Goal: Task Accomplishment & Management: Manage account settings

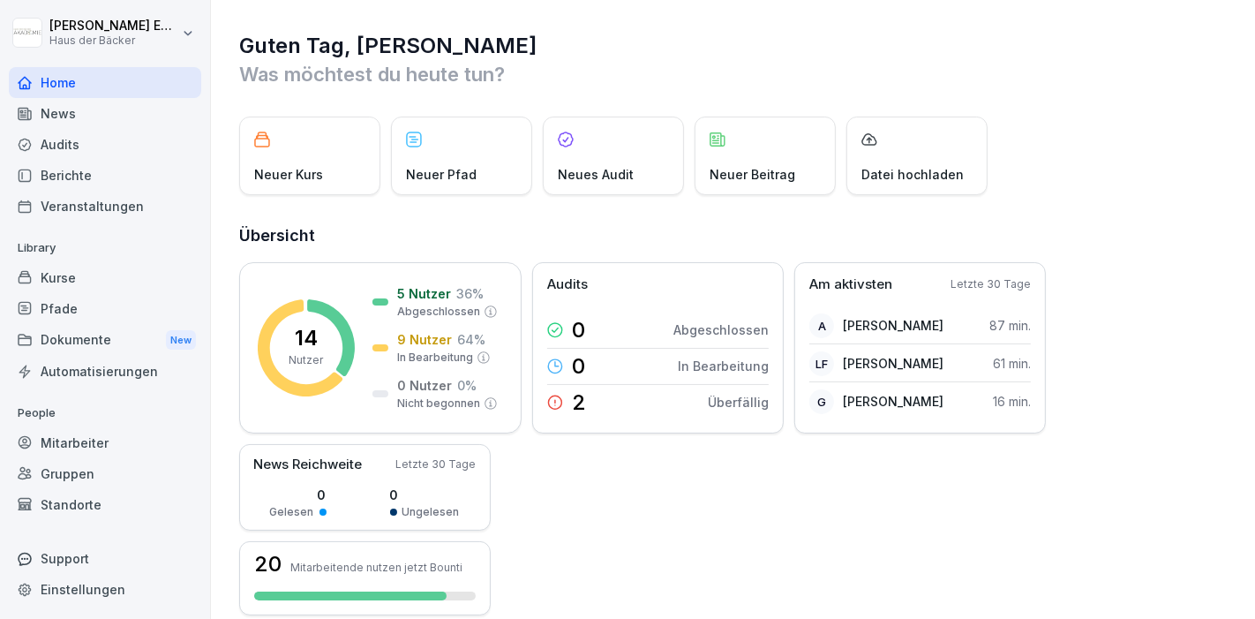
click at [63, 287] on div "Kurse" at bounding box center [105, 277] width 192 height 31
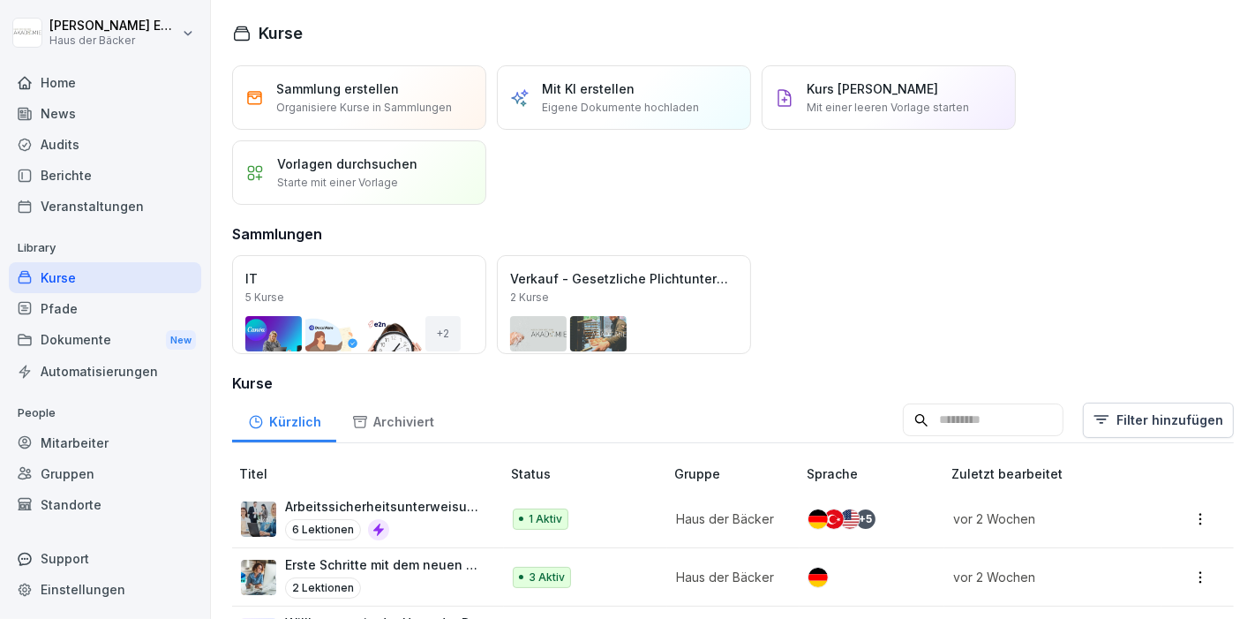
click at [427, 513] on p "Arbeitssicherheitsunterweisung für die Verwaltung" at bounding box center [384, 506] width 198 height 19
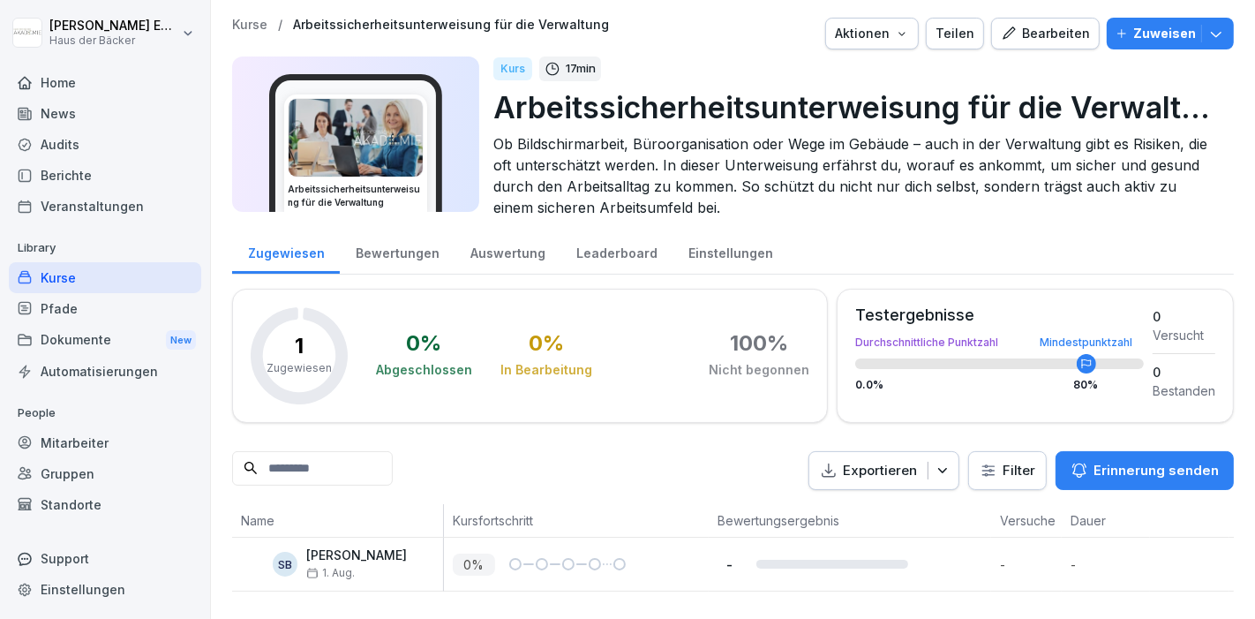
click at [1049, 34] on div "Bearbeiten" at bounding box center [1045, 33] width 89 height 19
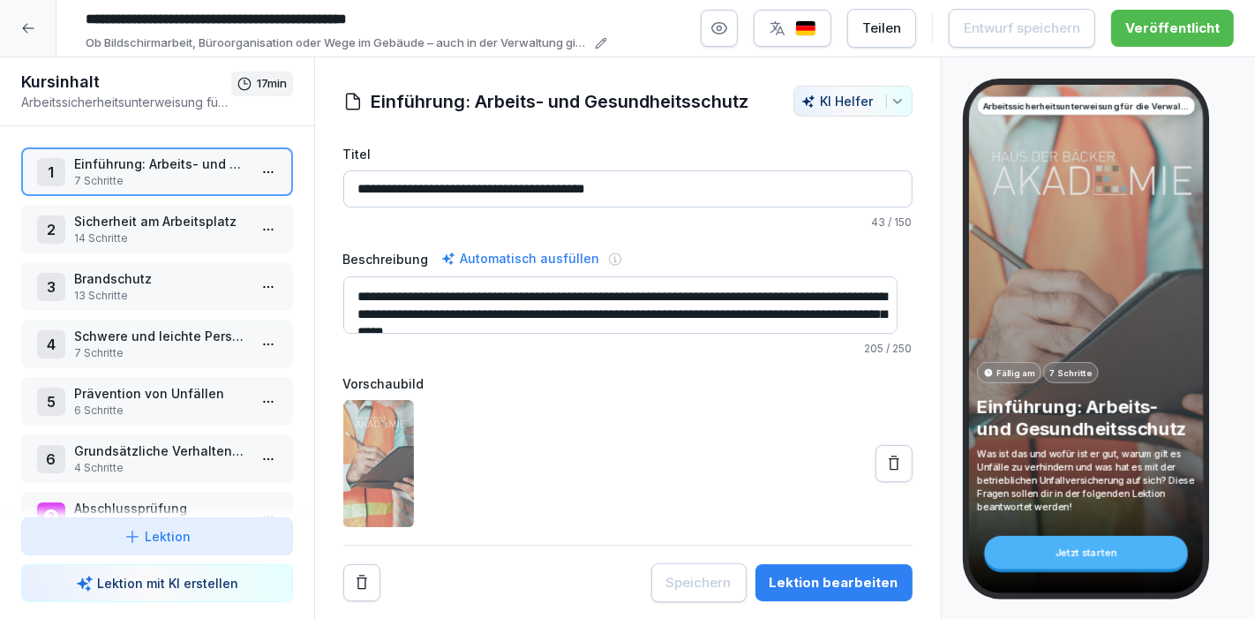
click at [245, 462] on html "**********" at bounding box center [627, 309] width 1255 height 619
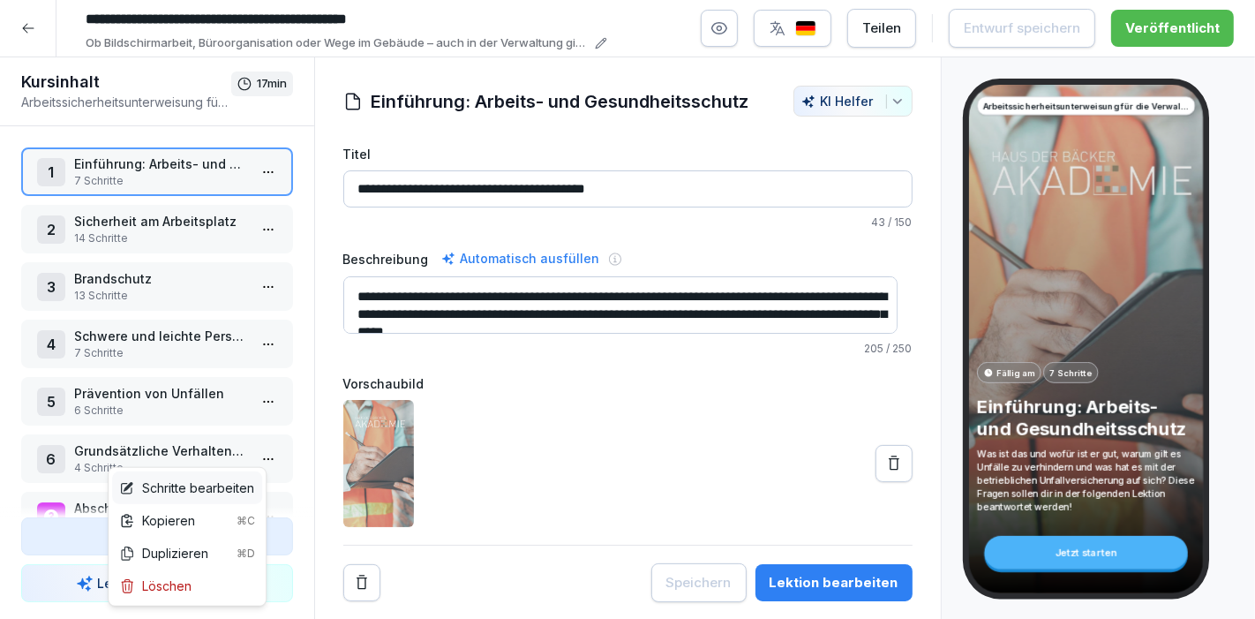
click at [237, 486] on div "Schritte bearbeiten" at bounding box center [186, 488] width 135 height 19
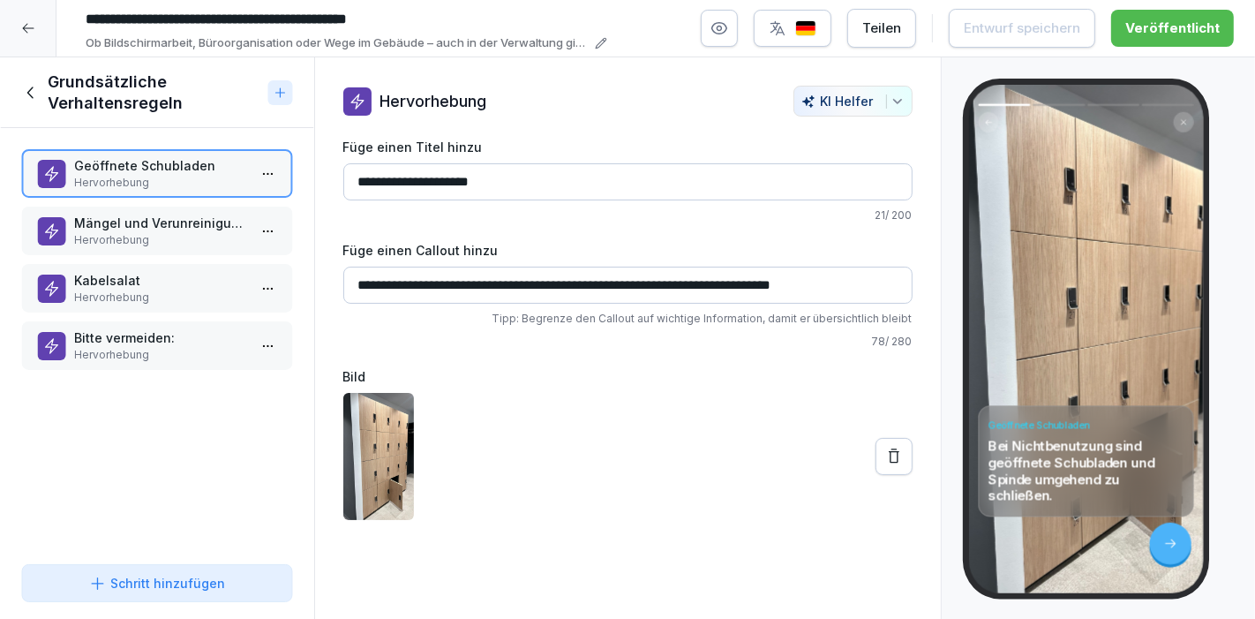
click at [883, 283] on input "**********" at bounding box center [627, 285] width 569 height 37
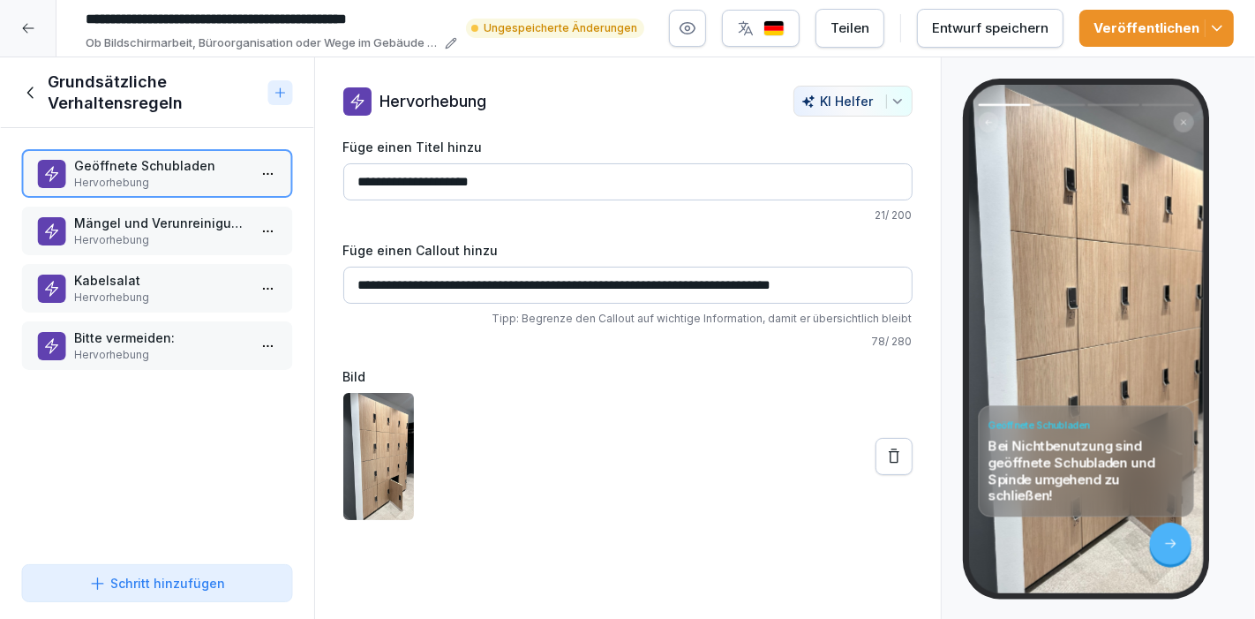
scroll to position [0, 1]
type input "**********"
click at [1014, 19] on div "Entwurf speichern" at bounding box center [990, 28] width 117 height 19
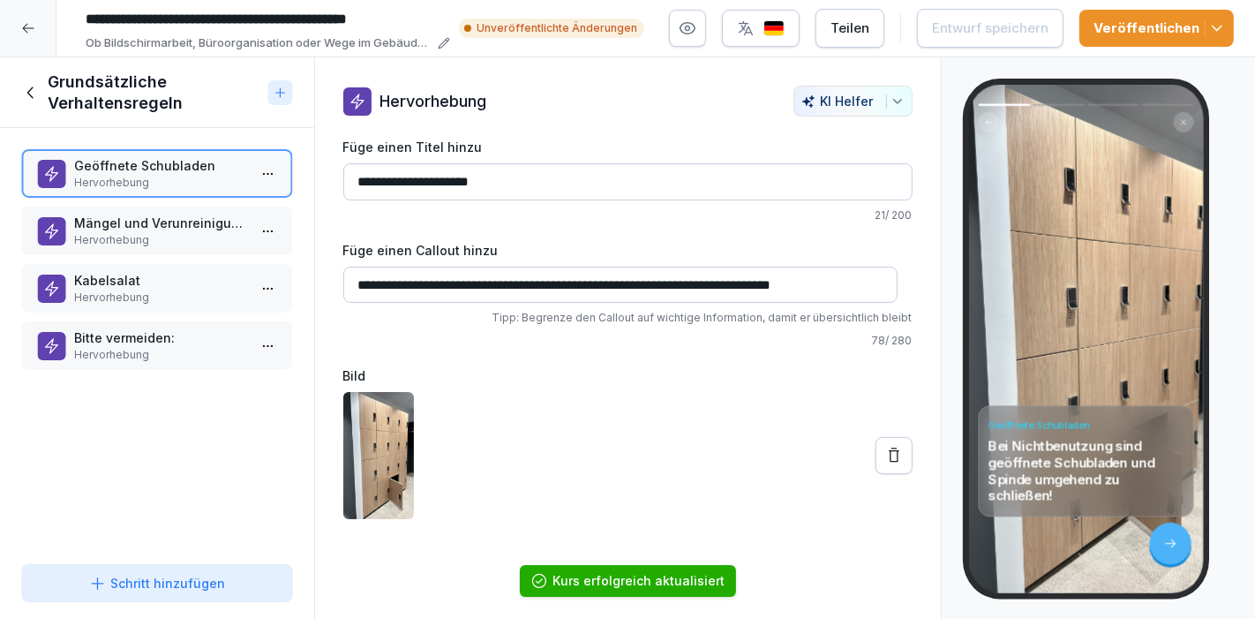
click at [179, 215] on p "Mängel und Verunreinigungen" at bounding box center [160, 223] width 173 height 19
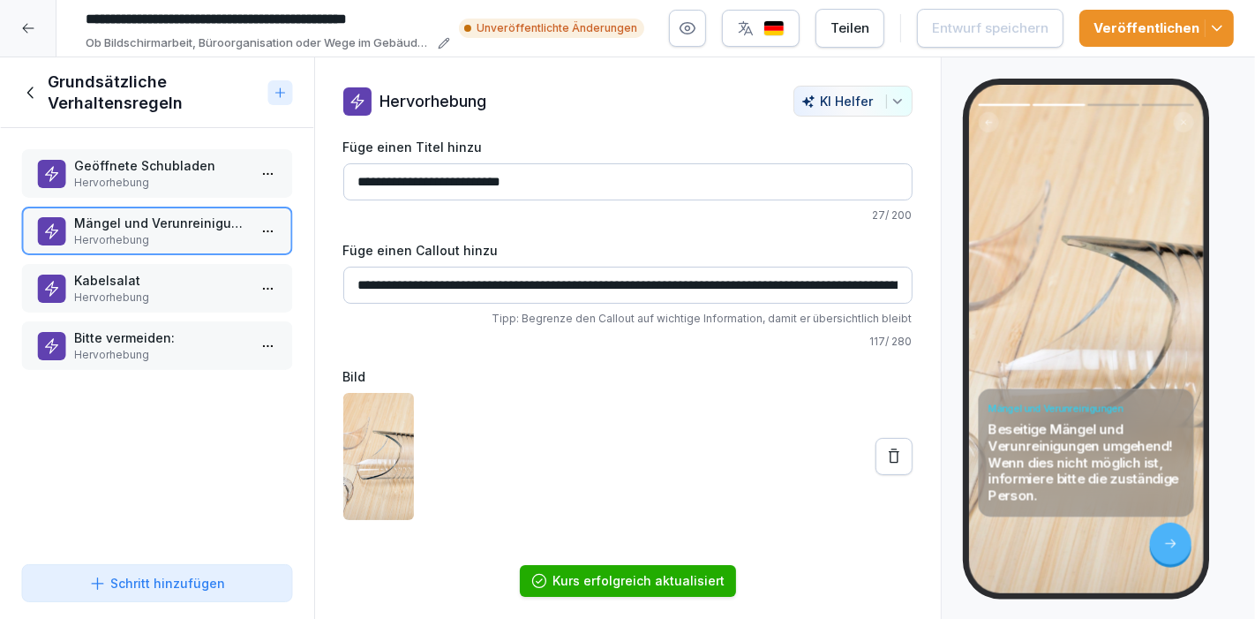
click at [170, 278] on p "Kabelsalat" at bounding box center [160, 280] width 173 height 19
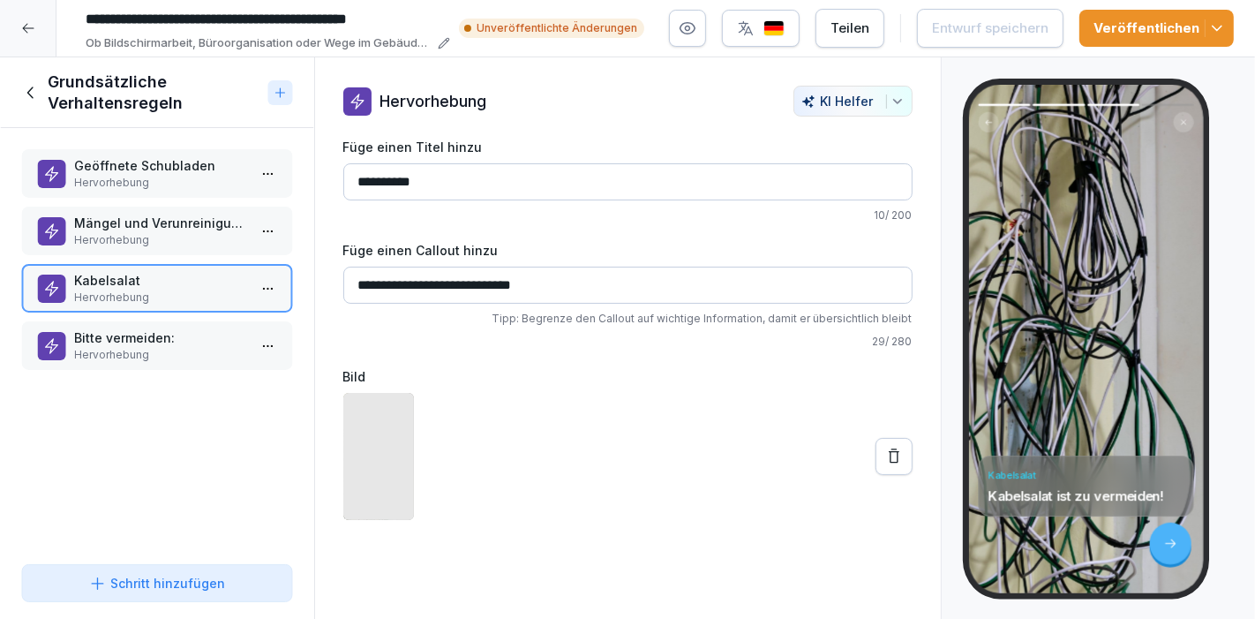
click at [149, 232] on p "Hervorhebung" at bounding box center [160, 240] width 173 height 16
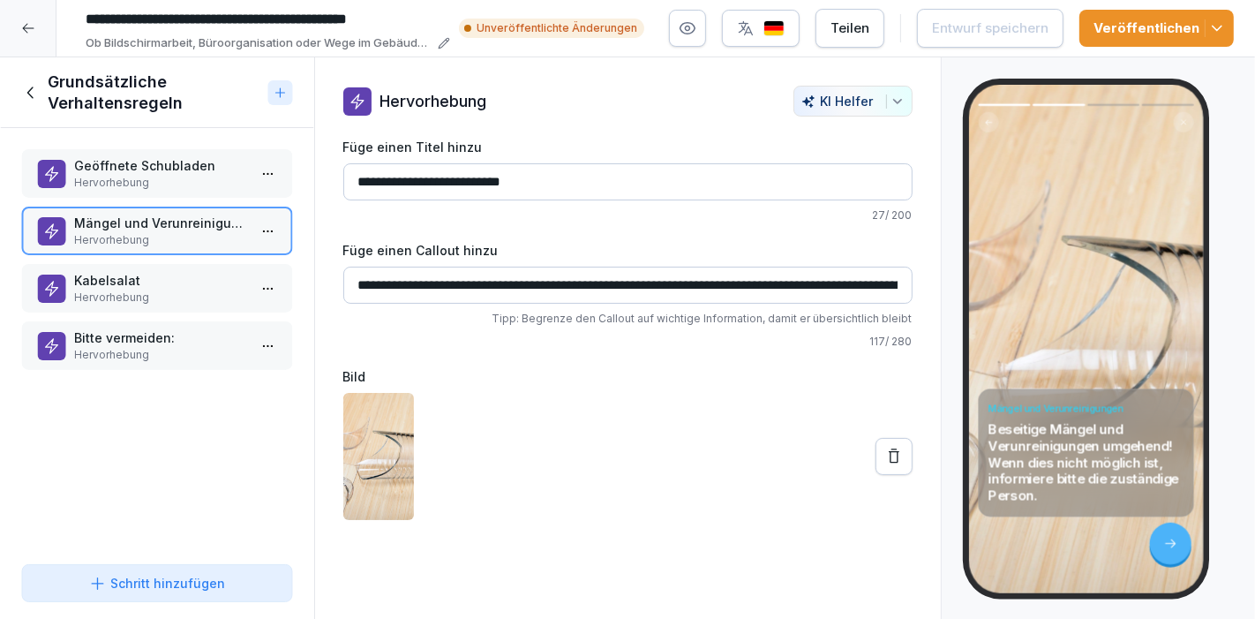
click at [150, 251] on div "Mängel und Verunreinigungen Hervorhebung" at bounding box center [157, 231] width 272 height 49
click at [147, 290] on p "Hervorhebung" at bounding box center [160, 298] width 173 height 16
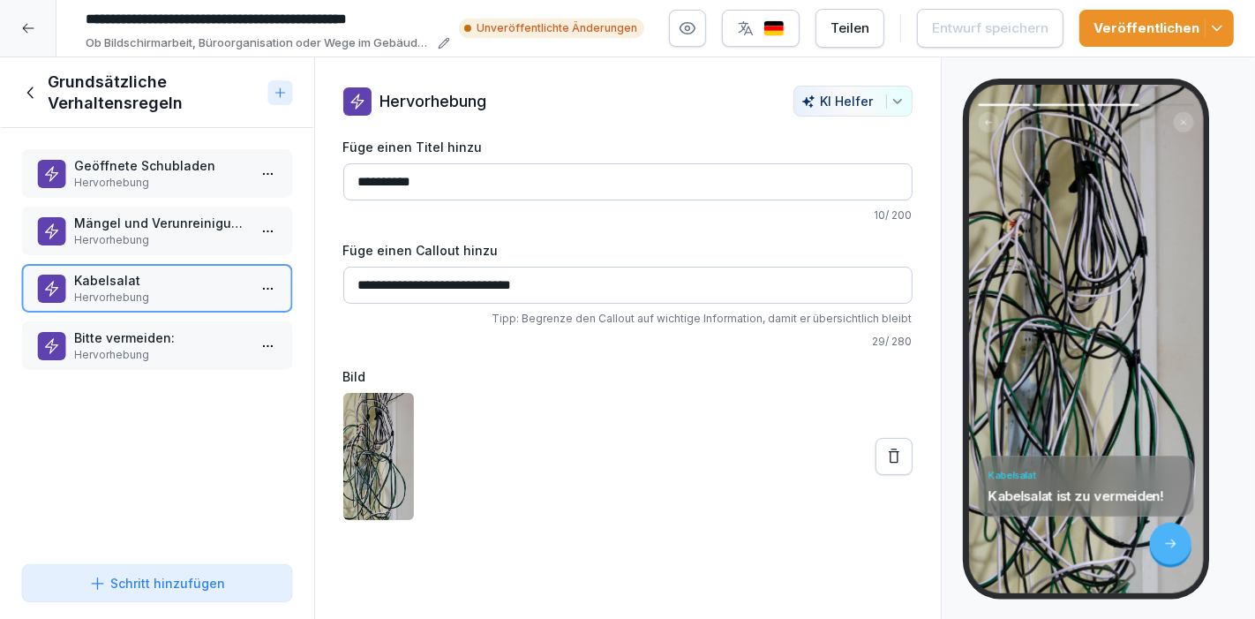
click at [149, 333] on p "Bitte vermeiden:" at bounding box center [160, 337] width 173 height 19
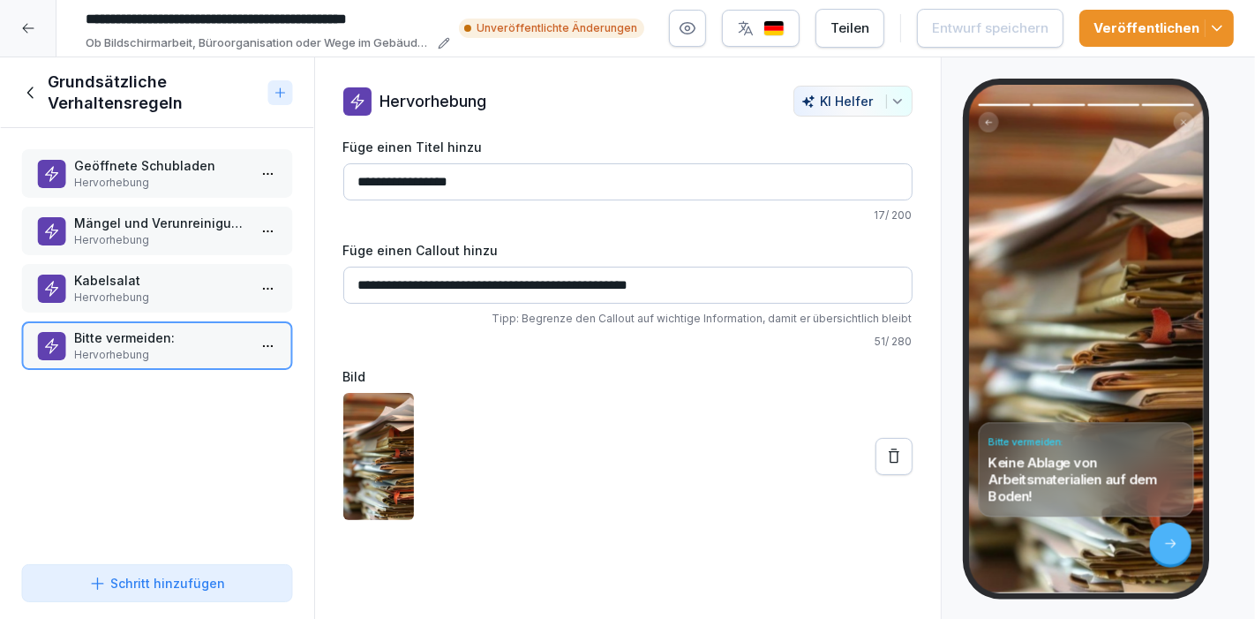
click at [25, 85] on icon at bounding box center [30, 92] width 19 height 19
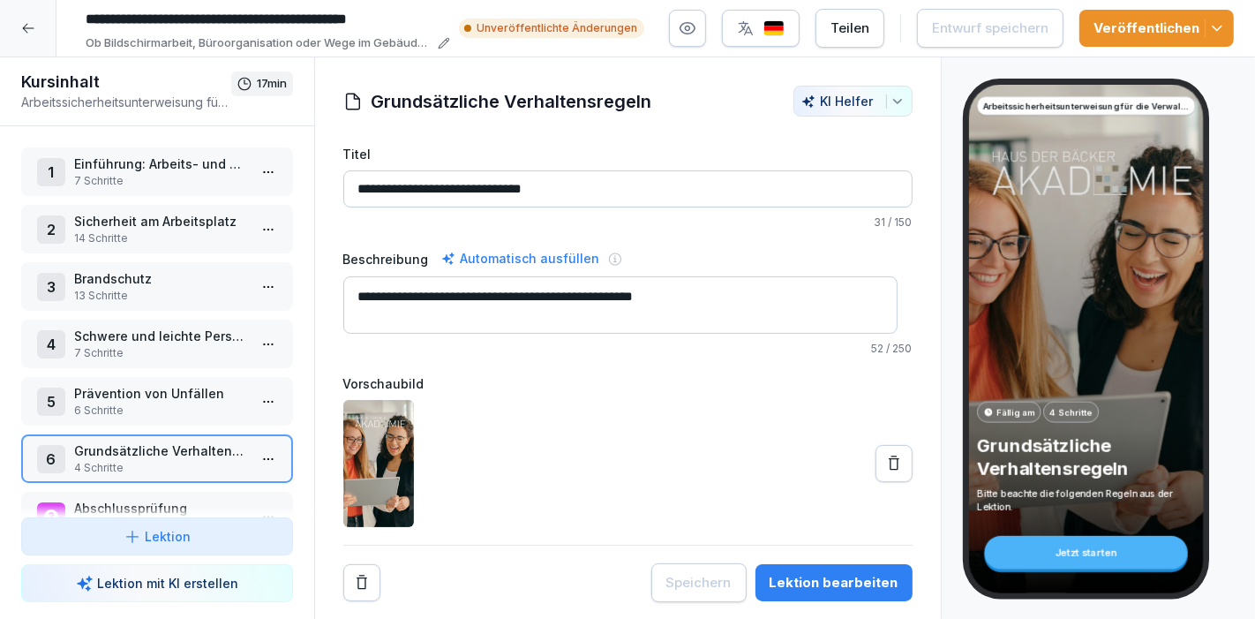
click at [11, 34] on div at bounding box center [28, 28] width 57 height 57
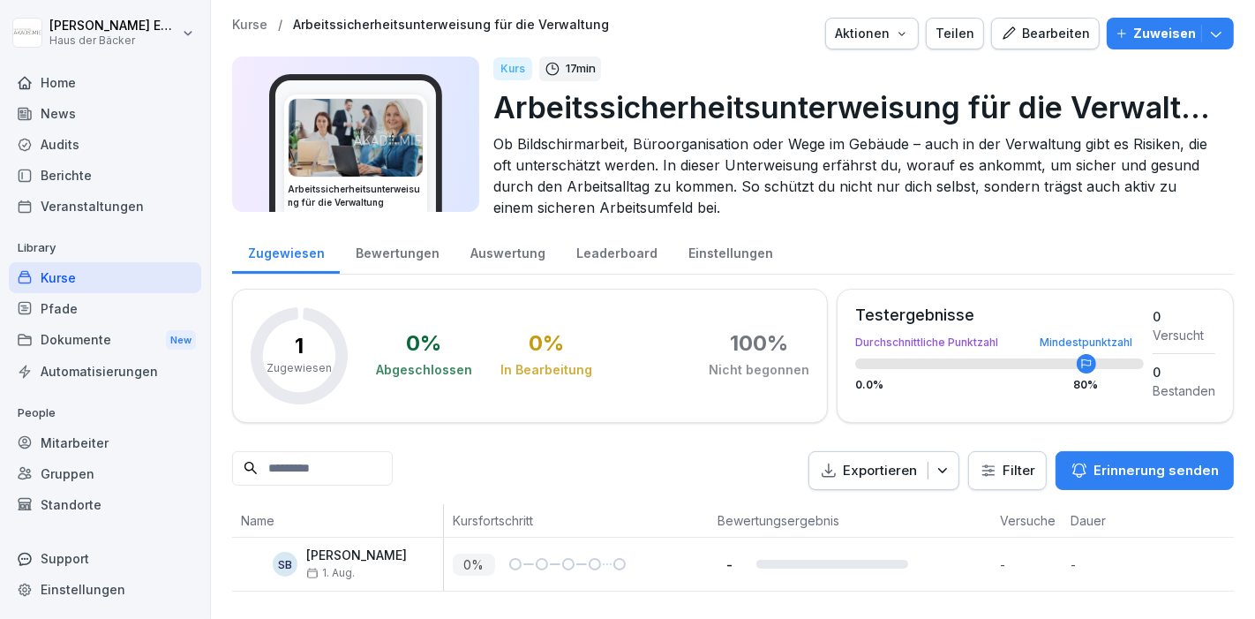
click at [79, 303] on div "Pfade" at bounding box center [105, 308] width 192 height 31
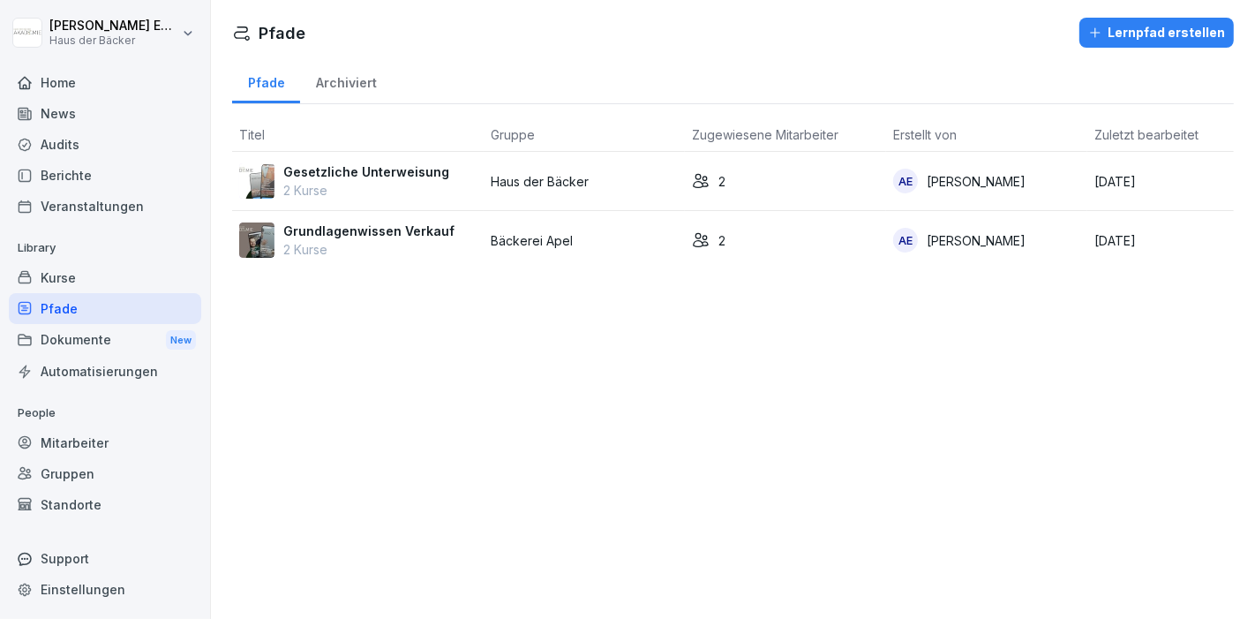
click at [41, 97] on div "Home" at bounding box center [105, 82] width 192 height 31
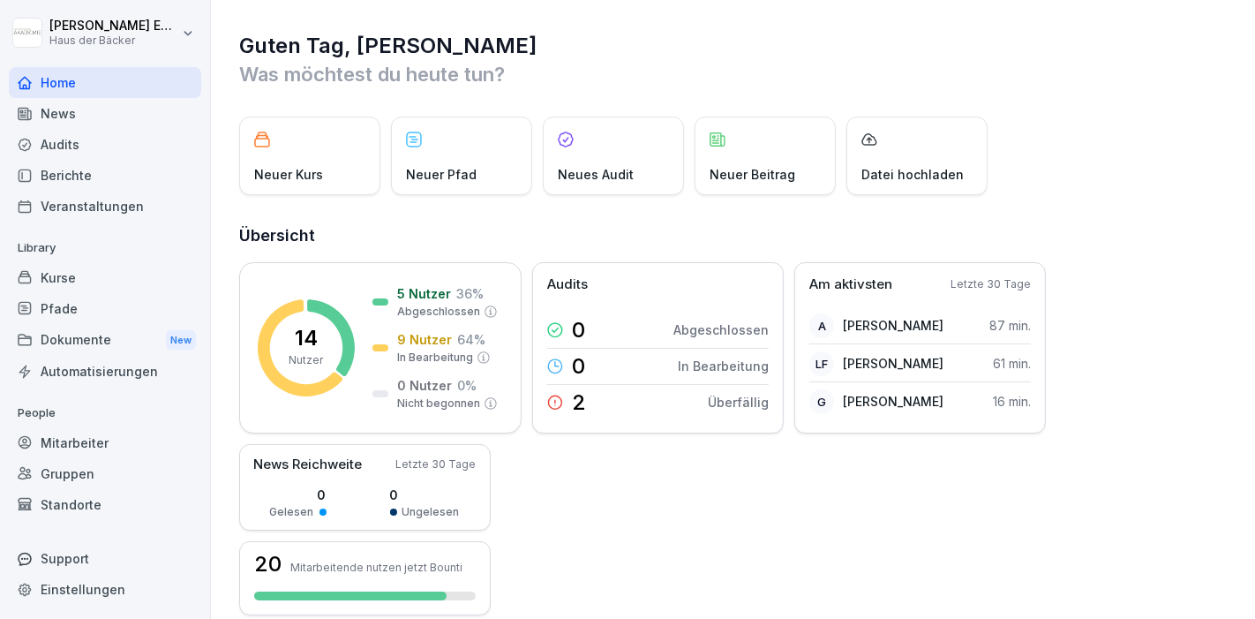
click at [73, 317] on div "Pfade" at bounding box center [105, 308] width 192 height 31
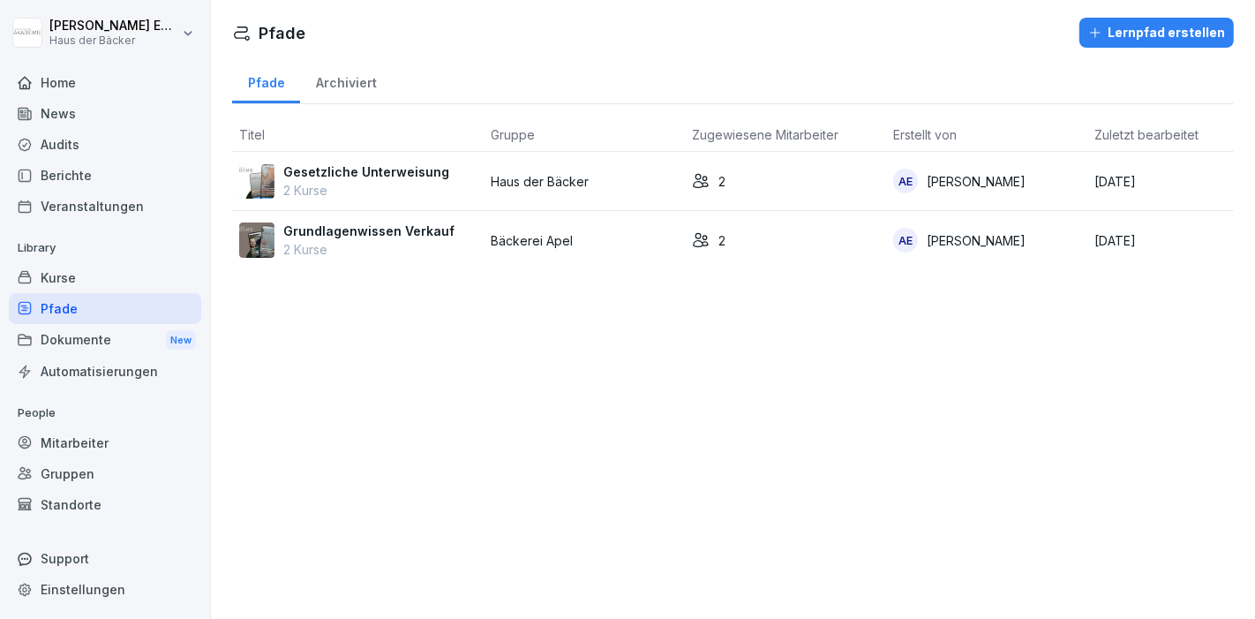
click at [893, 190] on div "AE" at bounding box center [905, 181] width 25 height 25
